Goal: Navigation & Orientation: Understand site structure

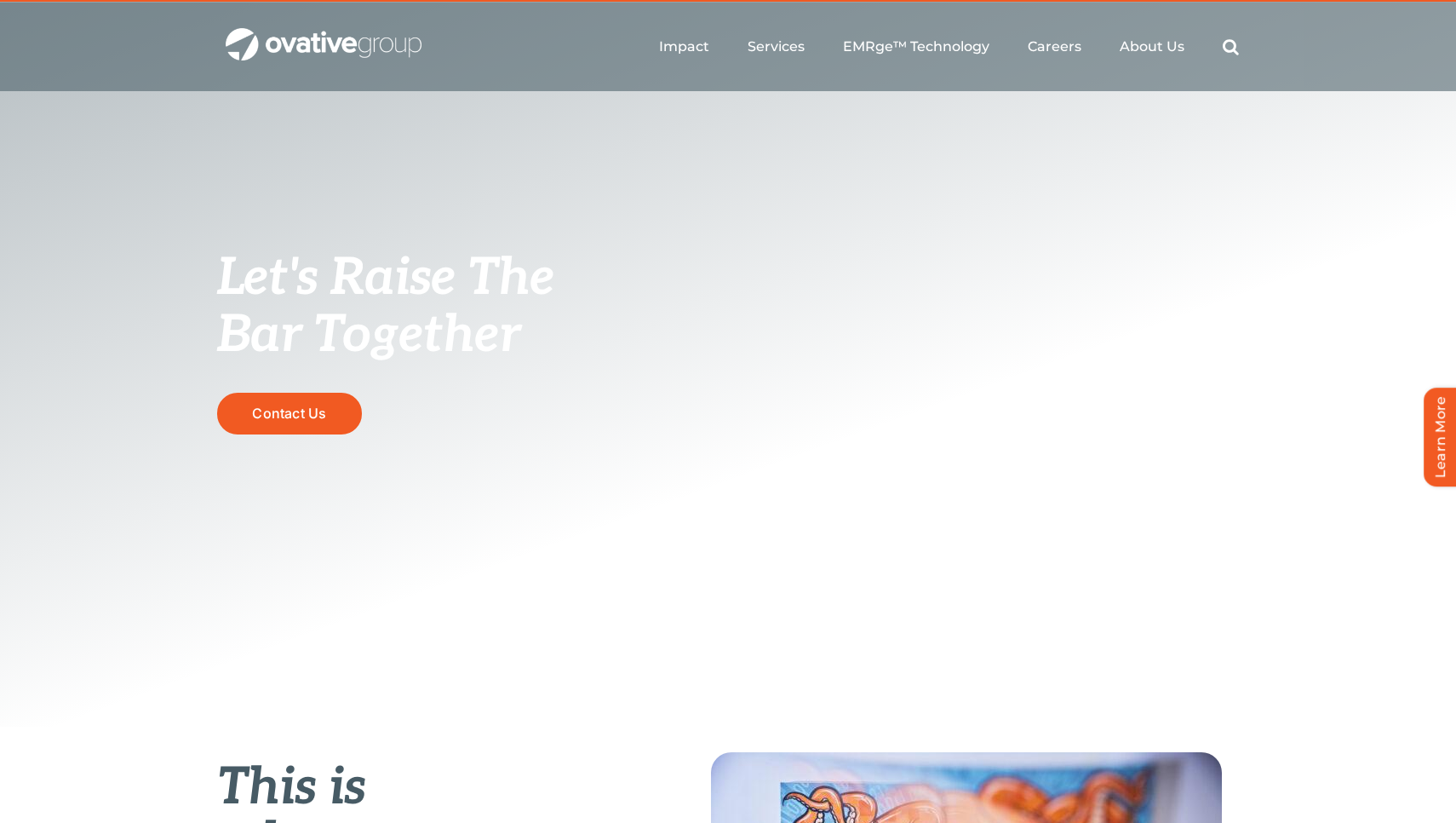
scroll to position [57, 0]
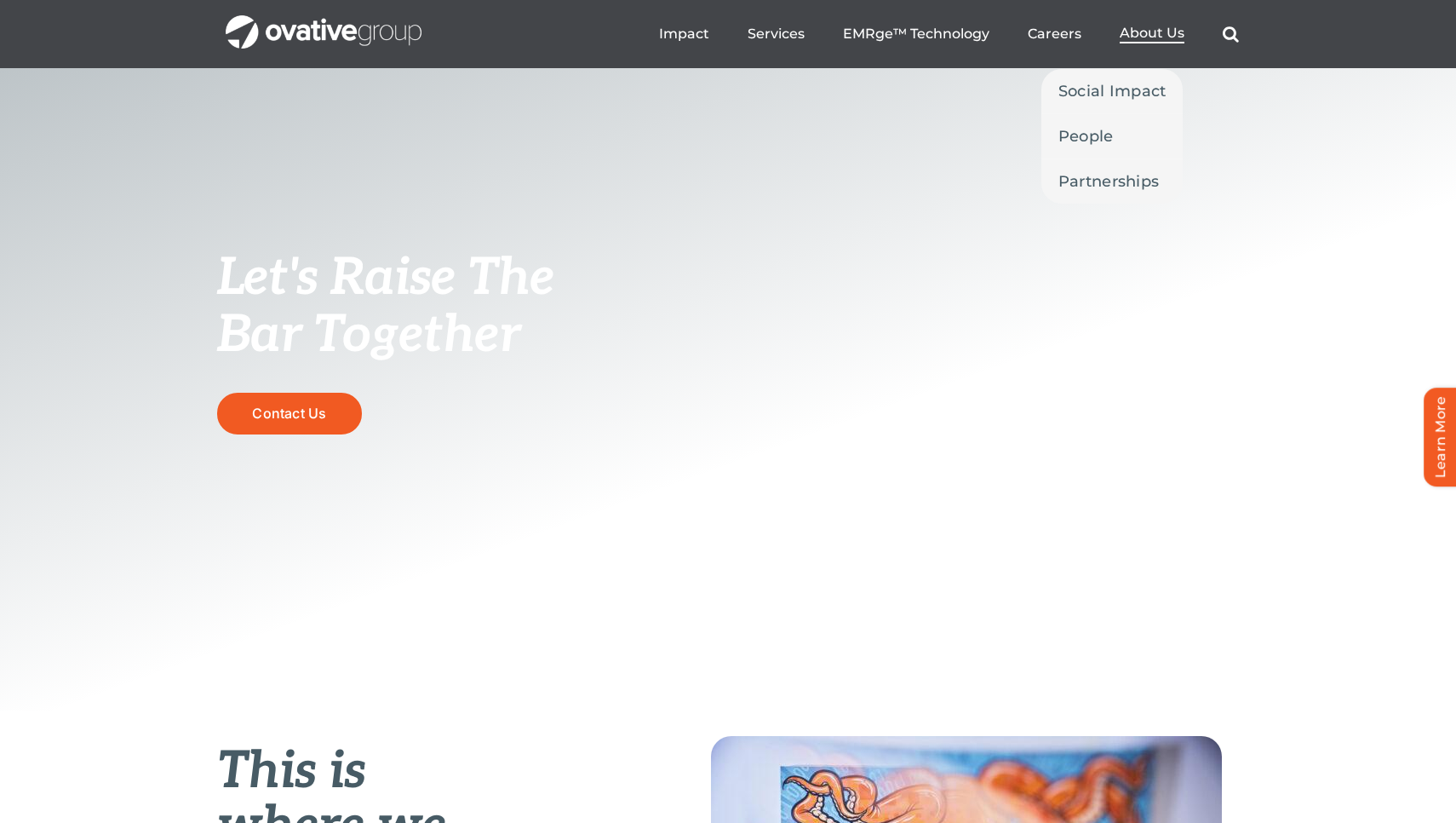
click at [1133, 36] on span "About Us" at bounding box center [1152, 33] width 64 height 17
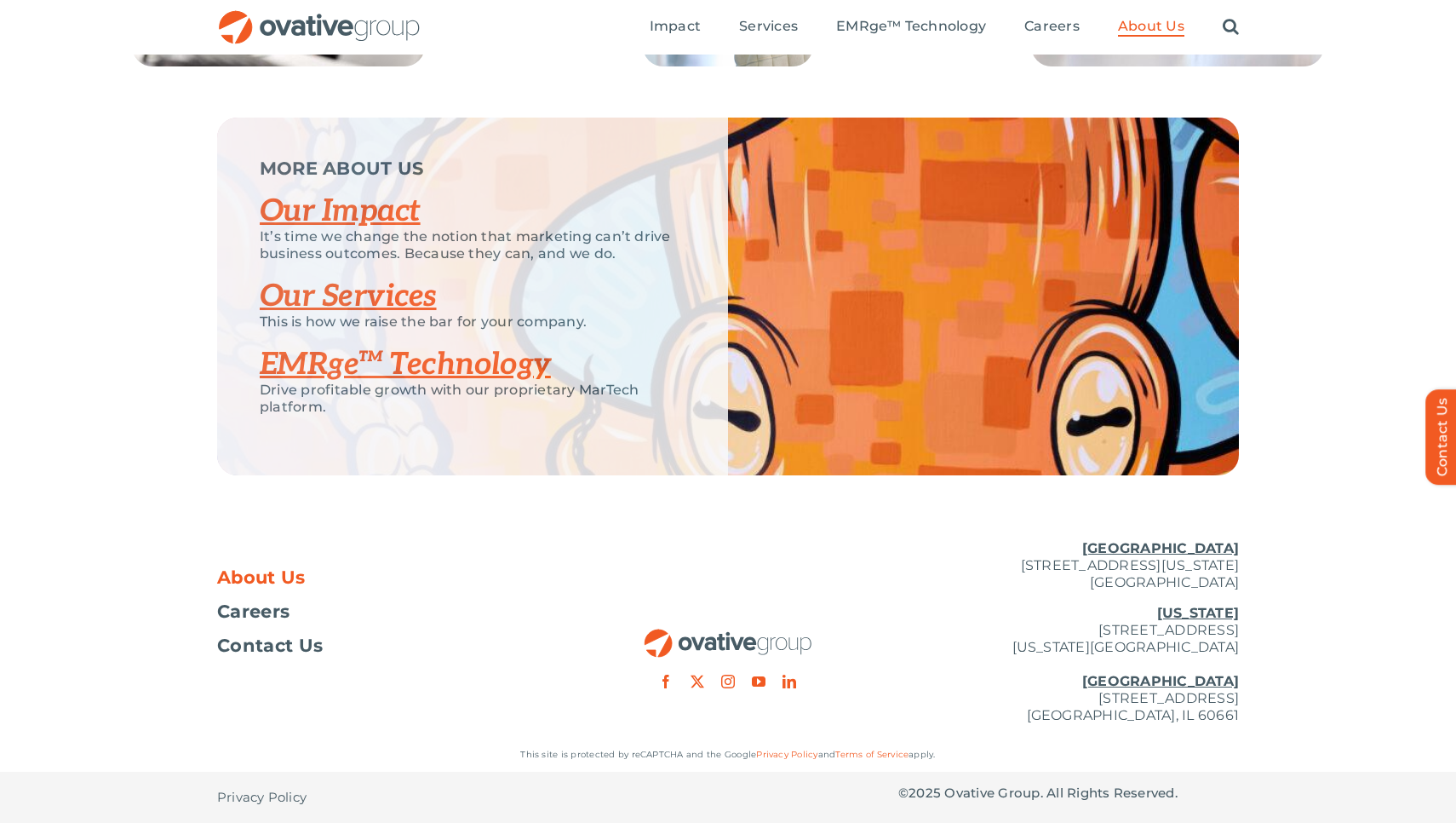
scroll to position [3543, 0]
click at [355, 202] on link "Our Impact" at bounding box center [340, 211] width 161 height 38
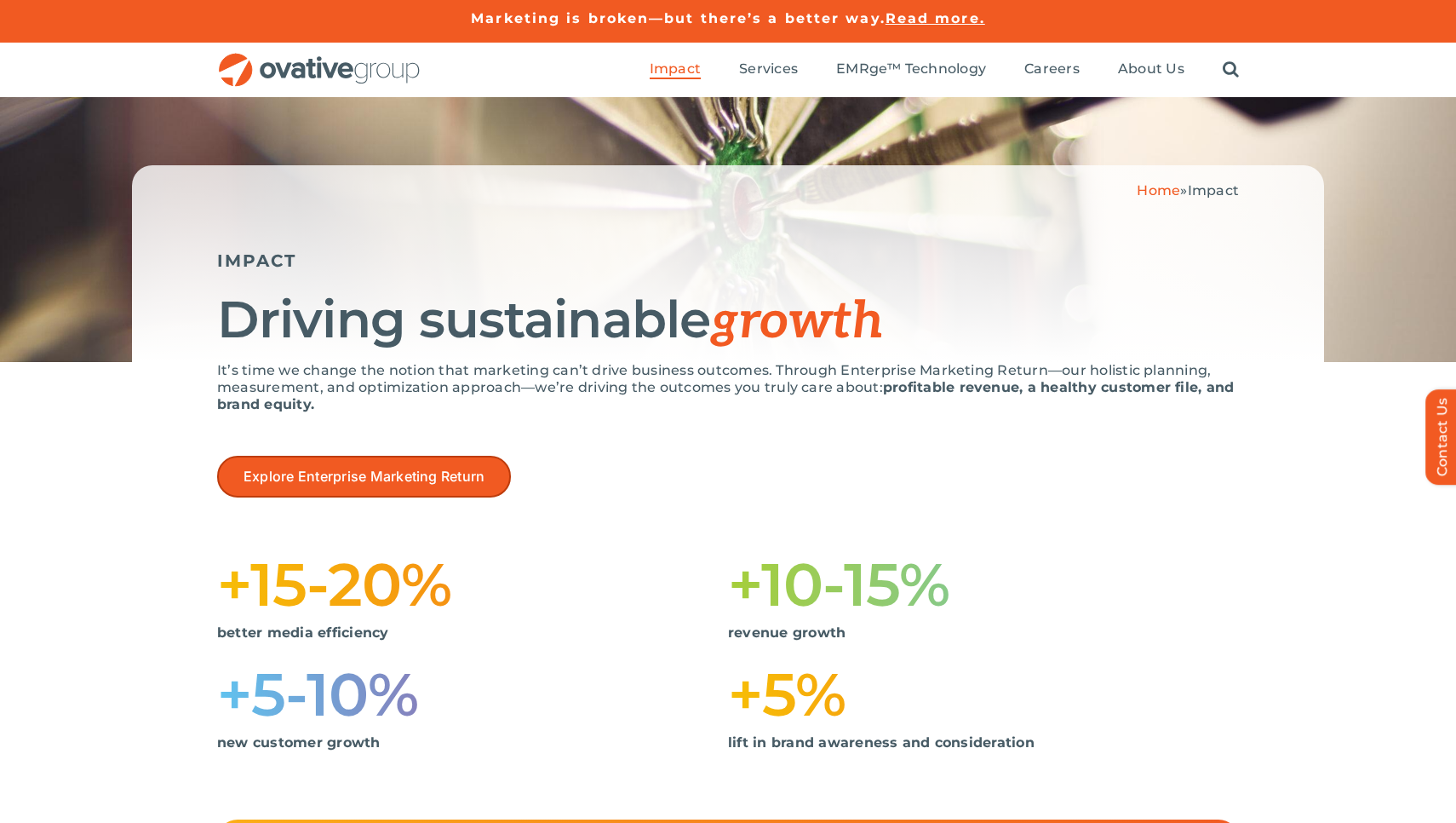
click at [419, 475] on span "Explore Enterprise Marketing Return" at bounding box center [364, 476] width 241 height 16
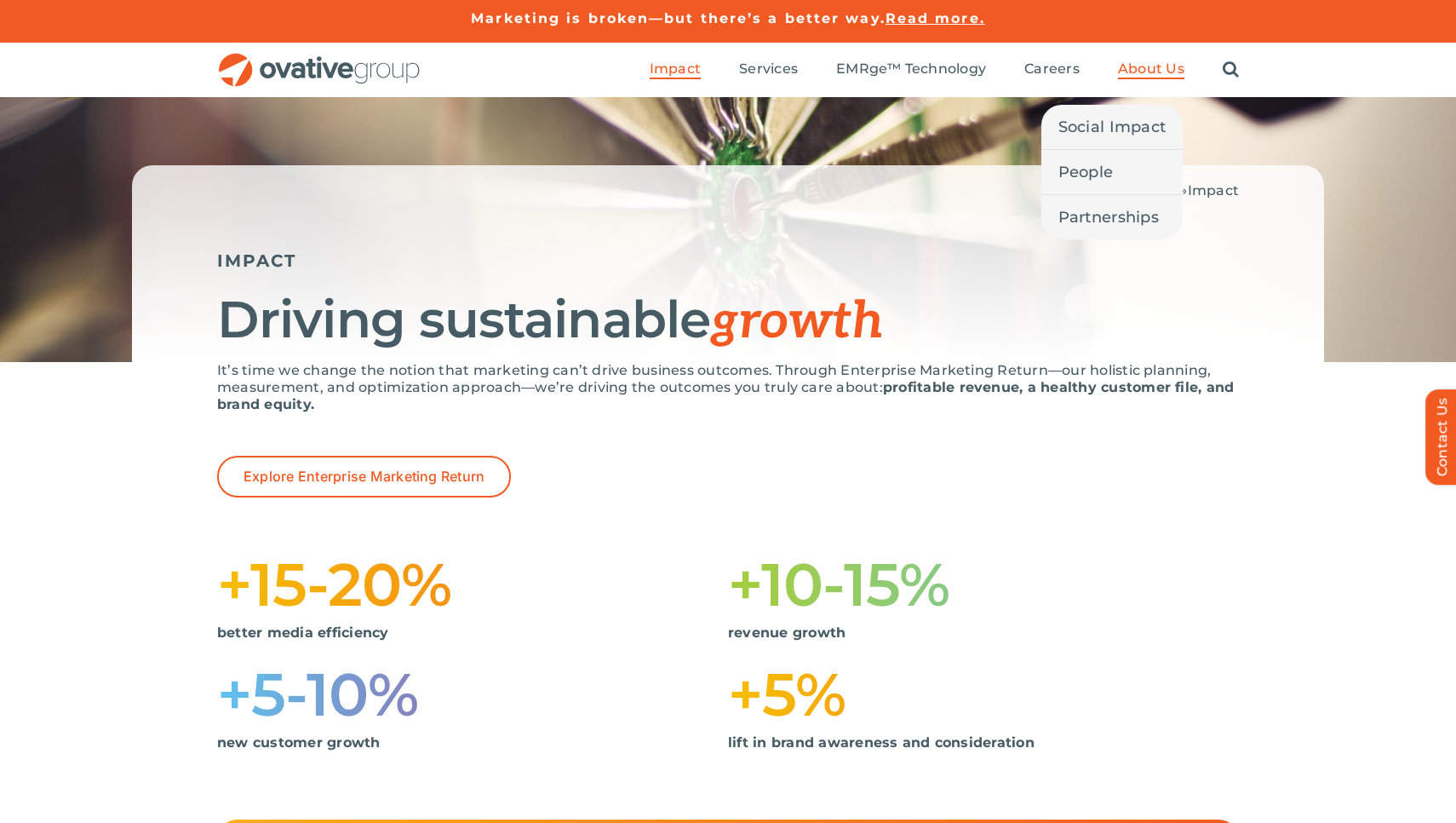
click at [1159, 68] on span "About Us" at bounding box center [1152, 69] width 66 height 17
click at [1100, 173] on span "People" at bounding box center [1086, 172] width 56 height 24
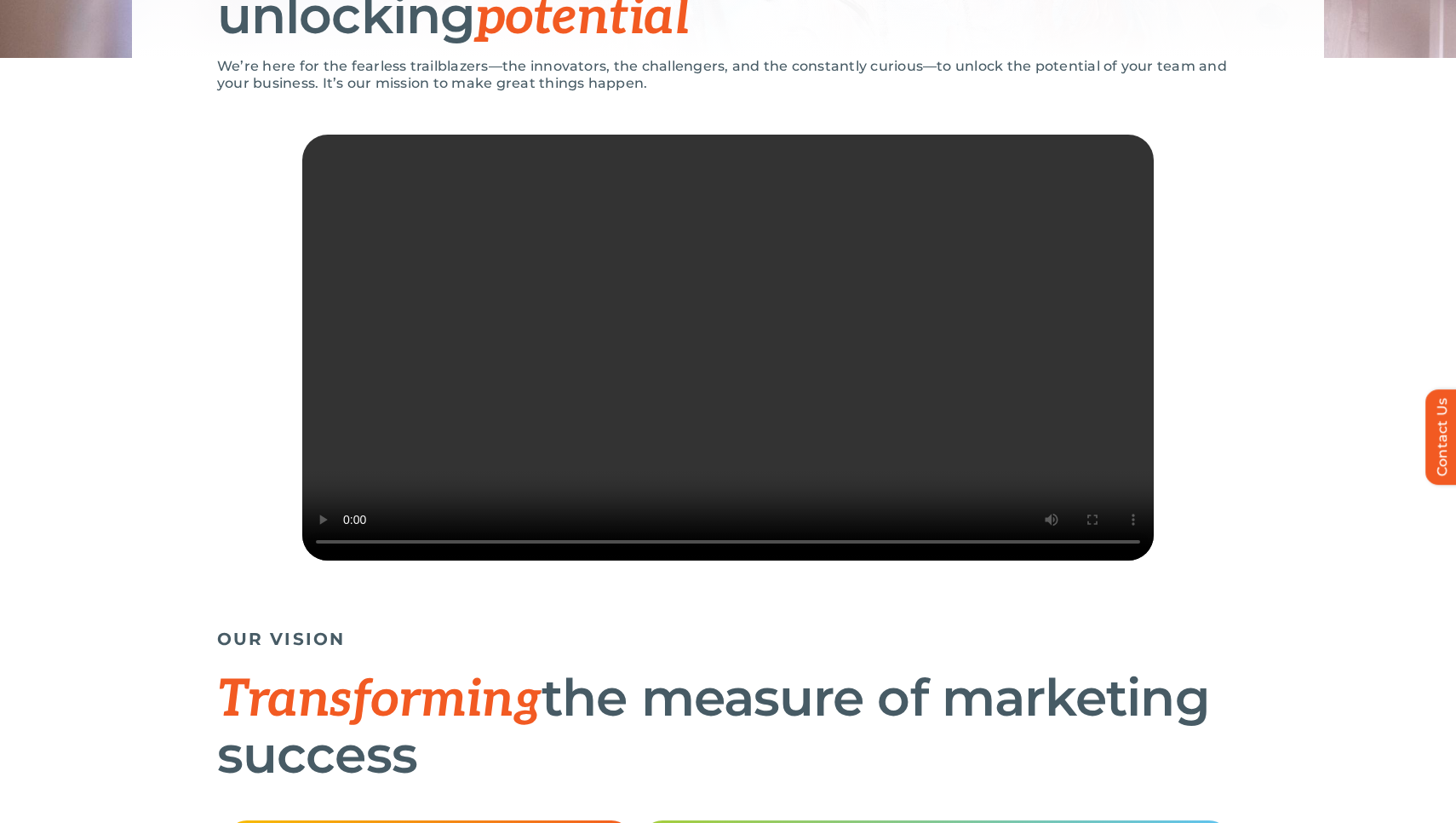
scroll to position [622, 0]
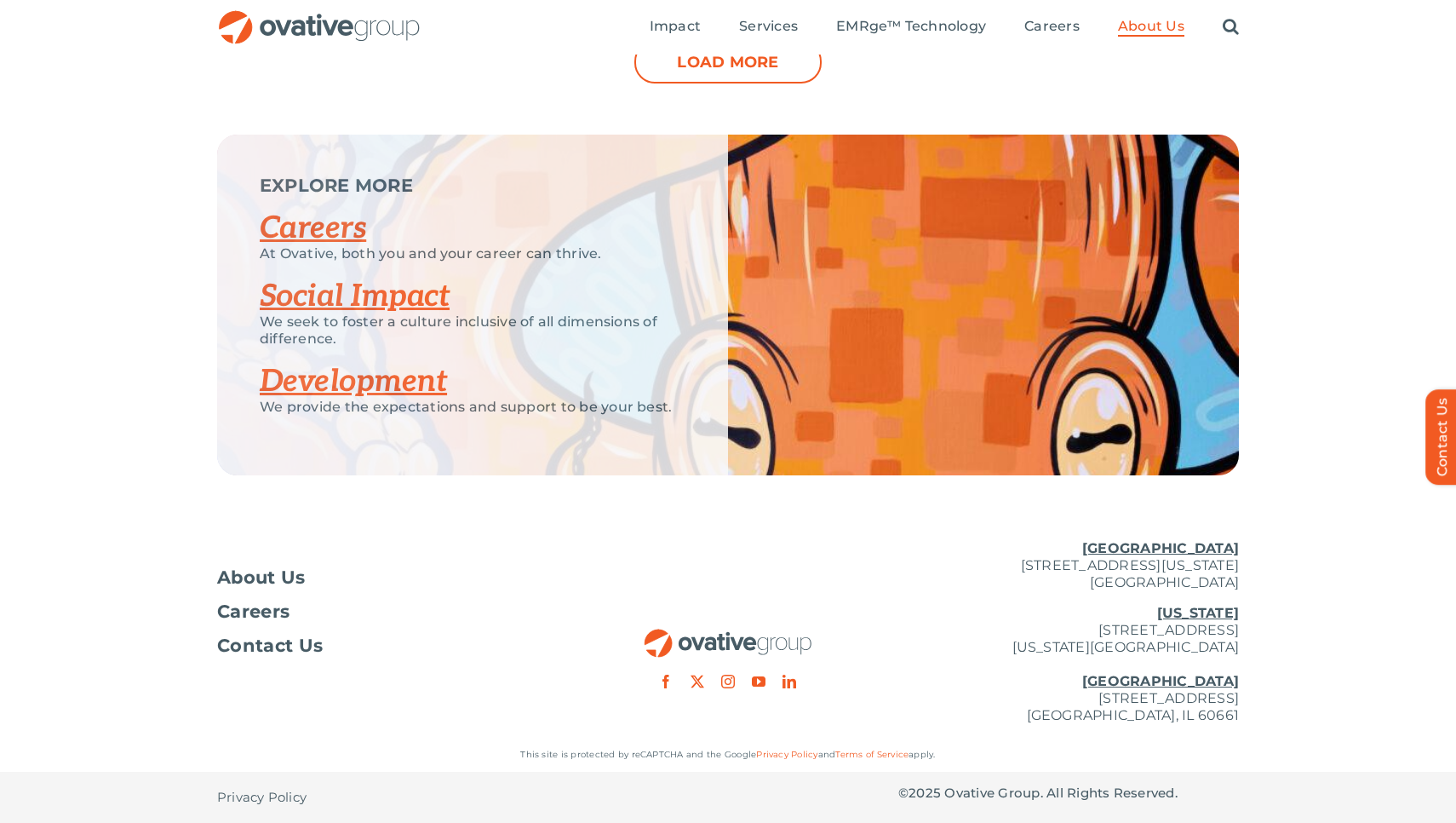
scroll to position [2175, 0]
click at [401, 298] on link "Social Impact" at bounding box center [355, 296] width 190 height 38
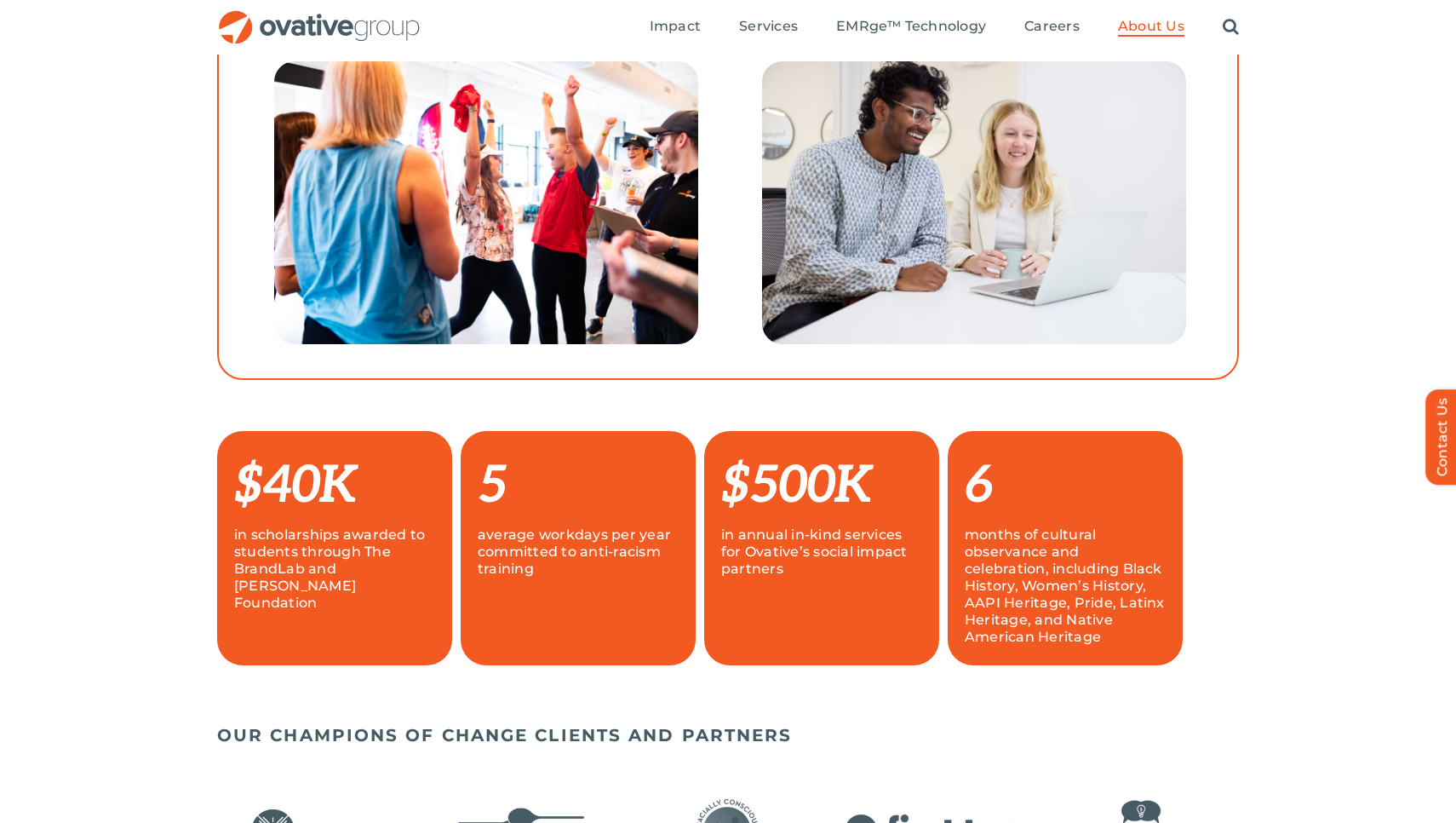
scroll to position [699, 0]
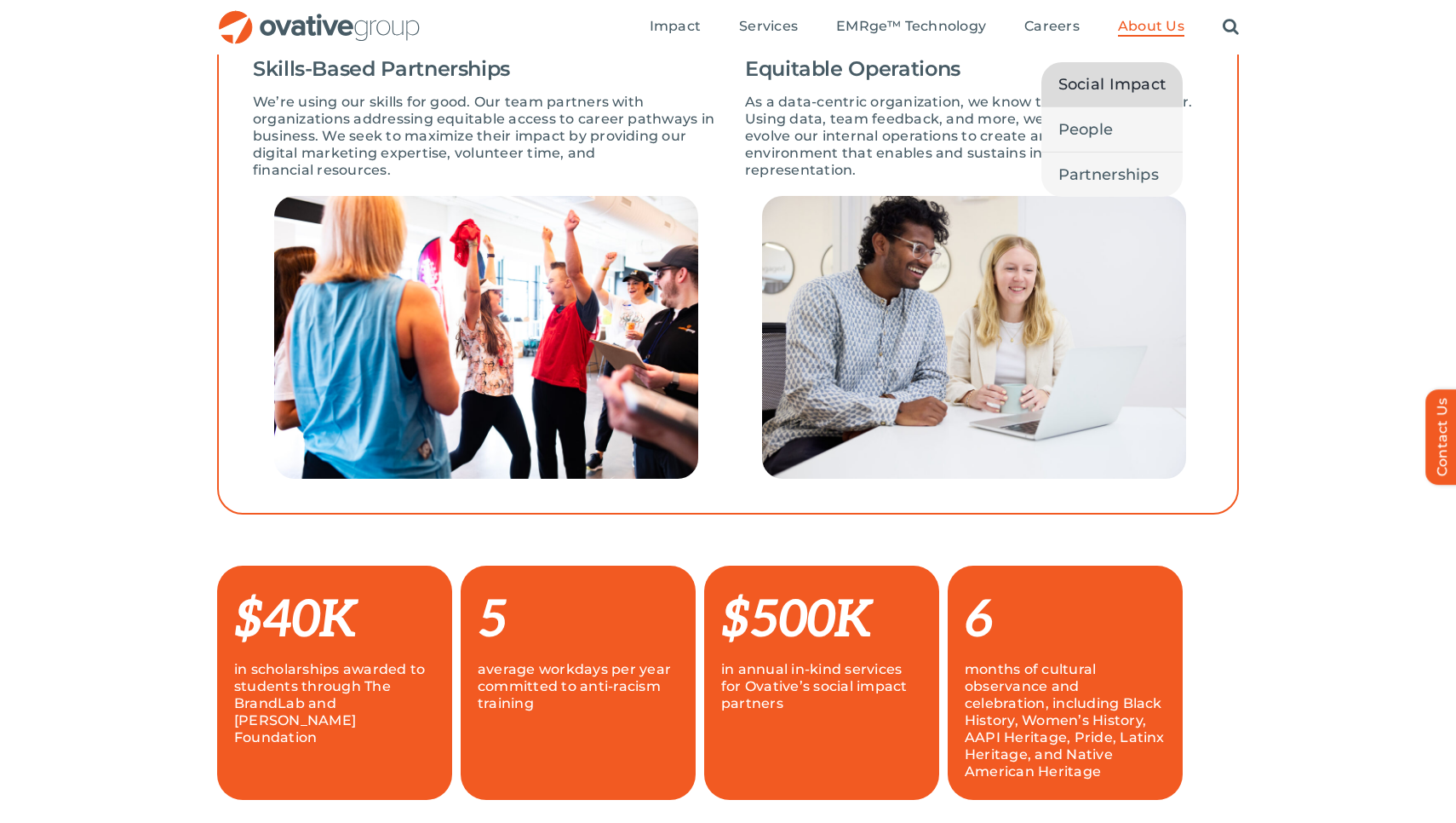
click at [1149, 20] on span "About Us" at bounding box center [1152, 26] width 66 height 17
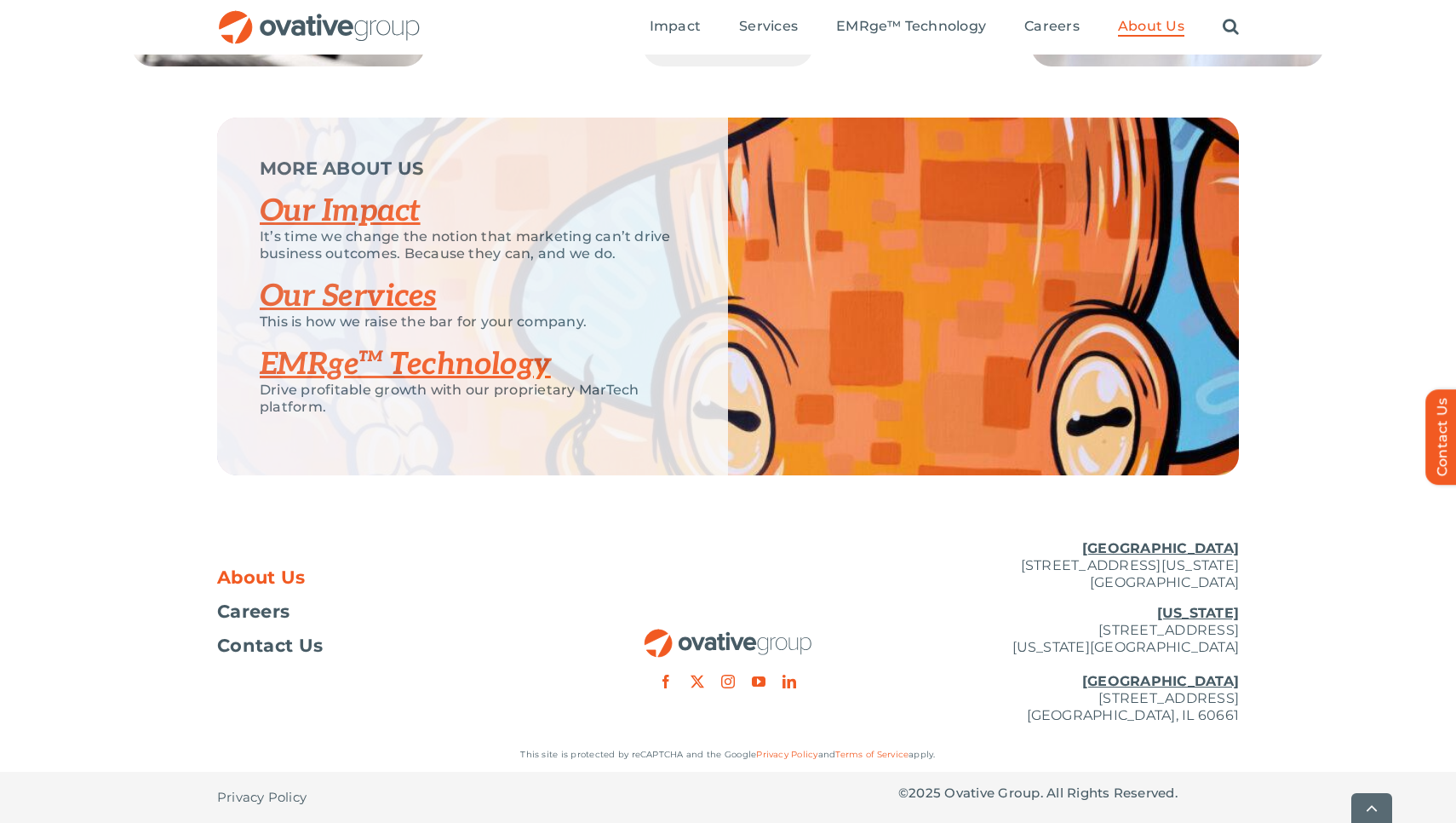
scroll to position [3543, 0]
click at [398, 309] on link "Our Services" at bounding box center [348, 296] width 177 height 38
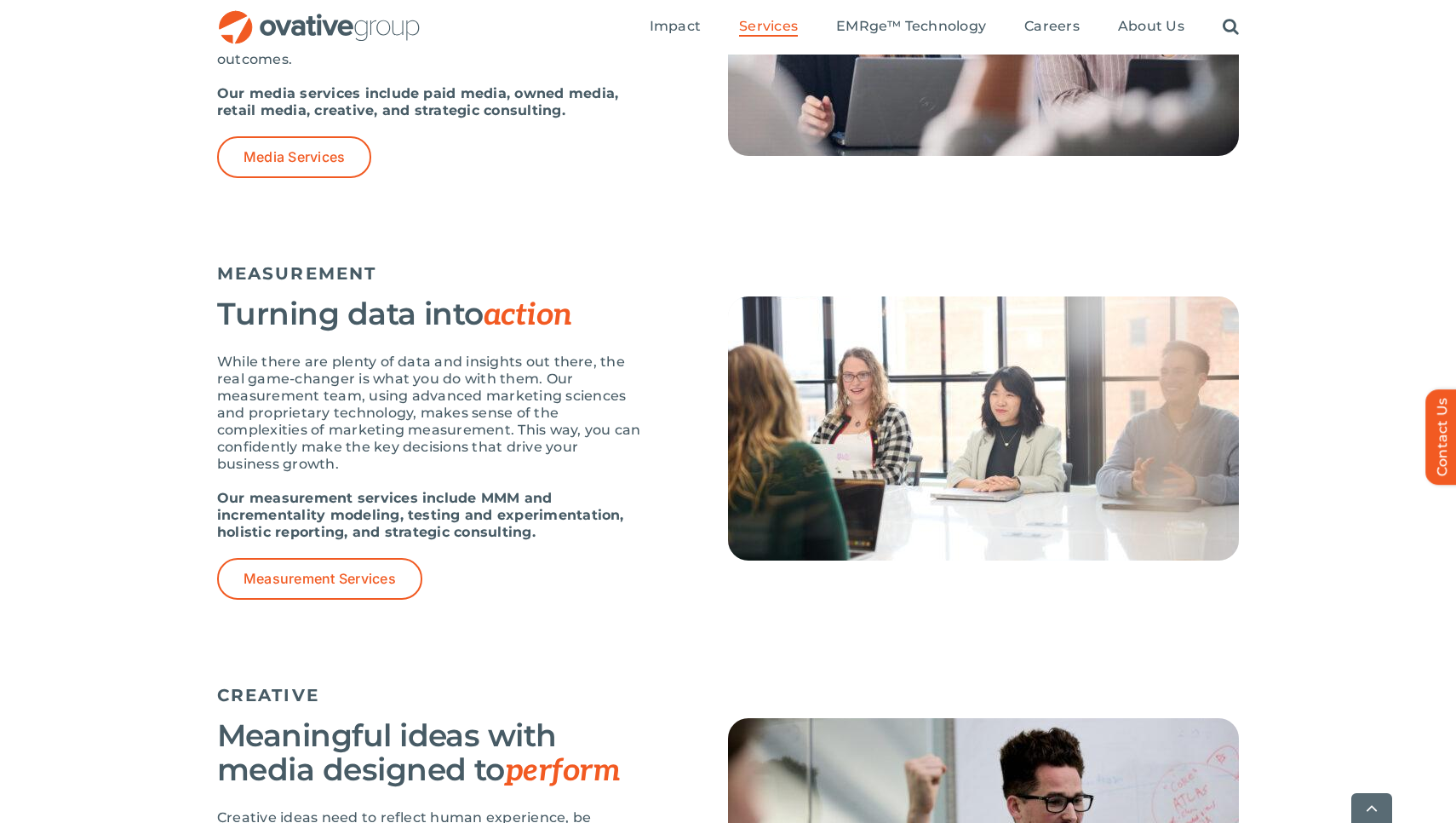
scroll to position [1594, 0]
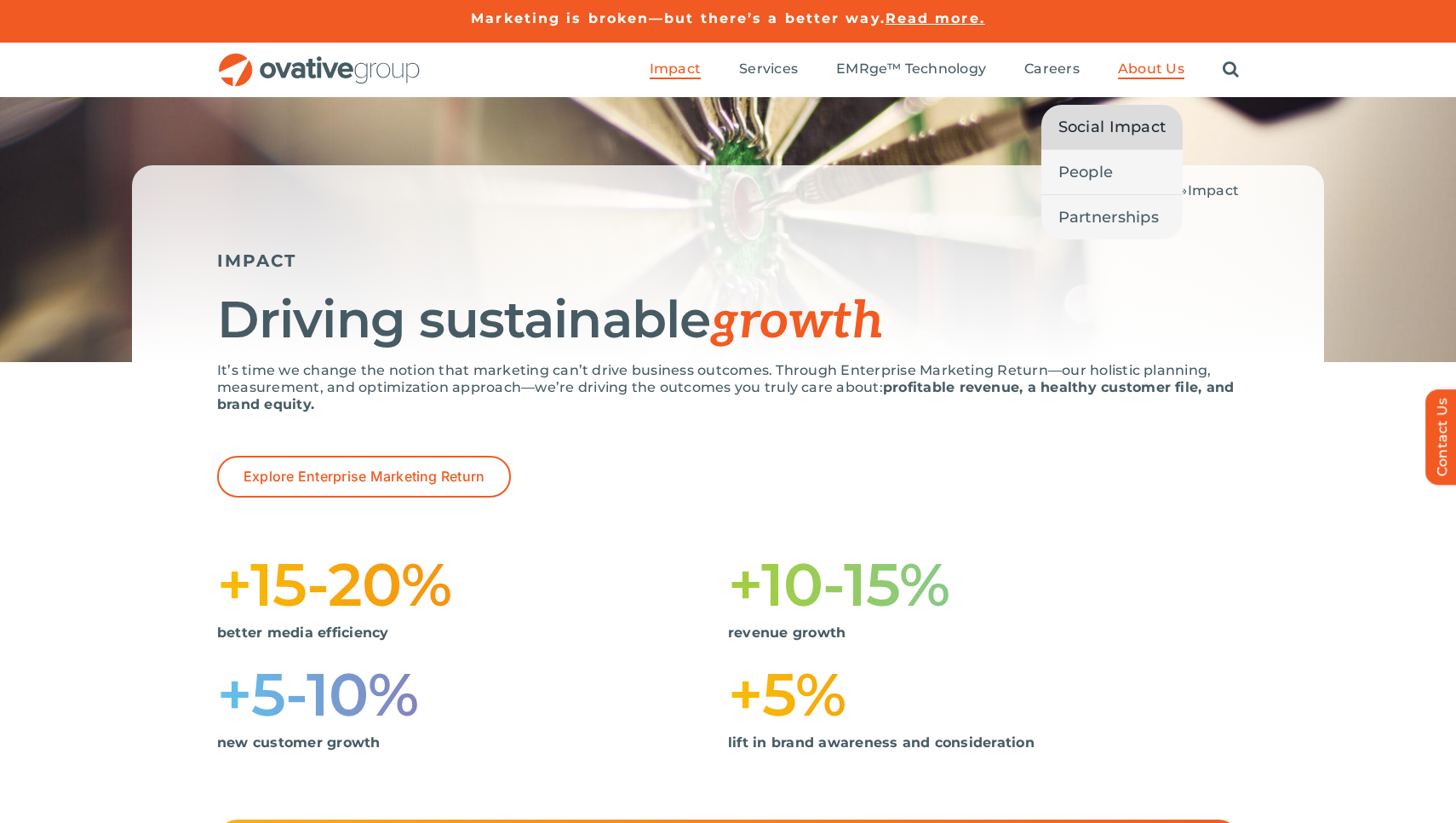
click at [1140, 132] on span "Social Impact" at bounding box center [1112, 126] width 108 height 24
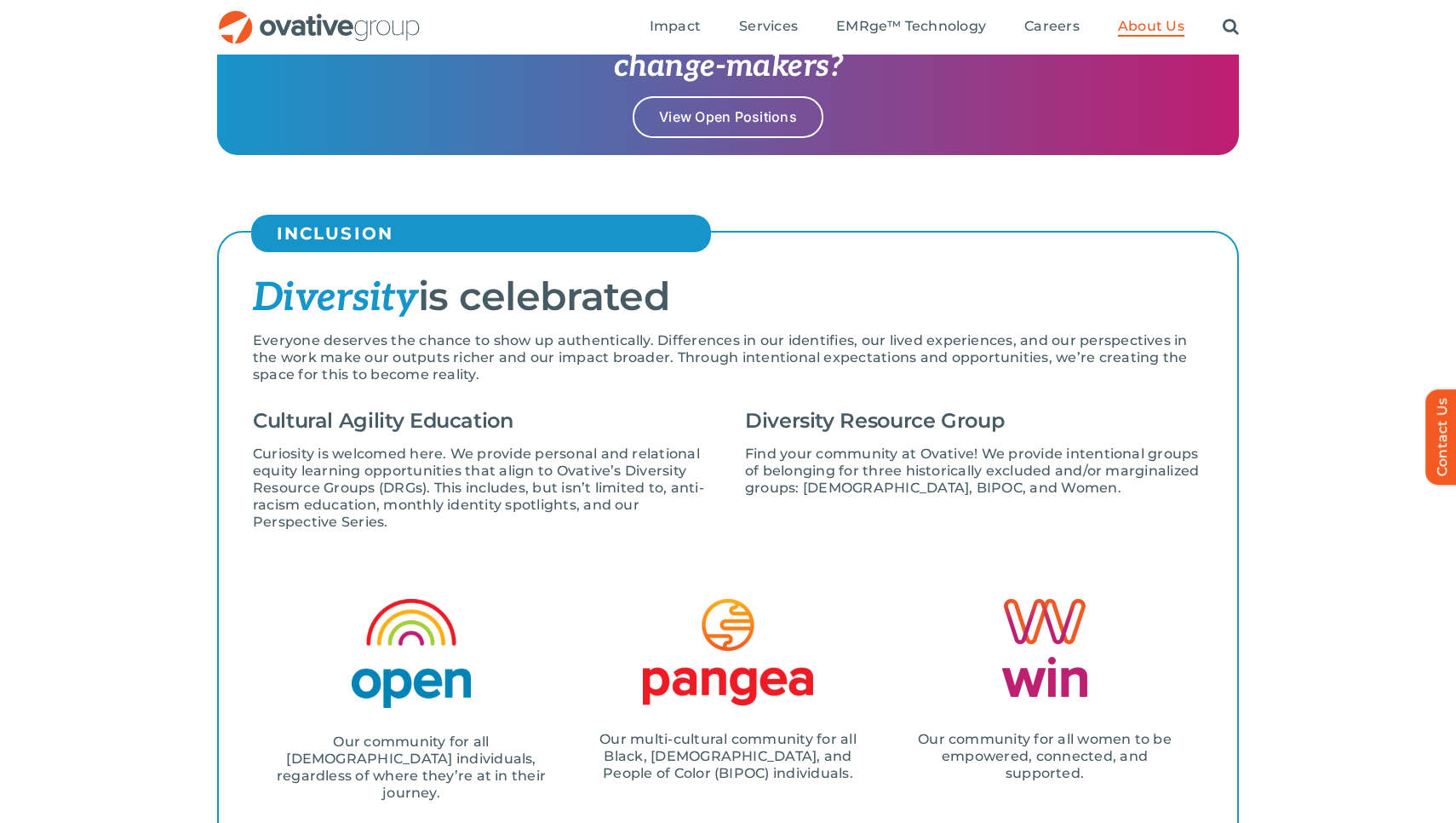
scroll to position [1785, 0]
